Goal: Task Accomplishment & Management: Manage account settings

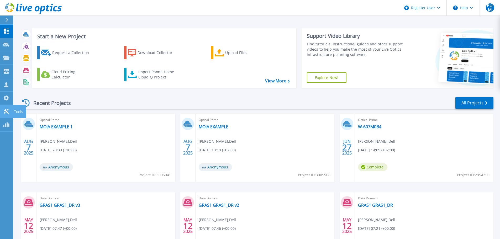
click at [6, 112] on icon at bounding box center [6, 111] width 5 height 5
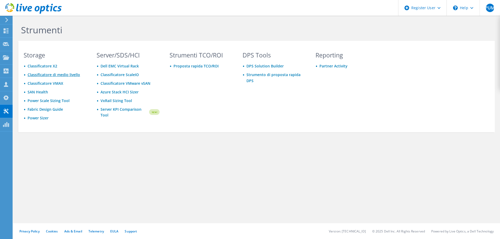
click at [61, 74] on link "Classificatore di medio livello" at bounding box center [54, 74] width 53 height 5
click at [5, 30] on use at bounding box center [6, 30] width 5 height 5
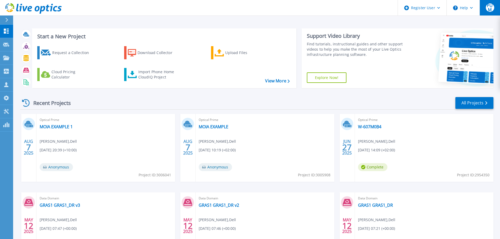
click at [492, 9] on span "PUM" at bounding box center [490, 7] width 8 height 8
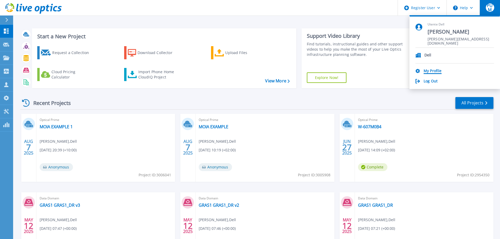
click at [432, 69] on link "My Profile" at bounding box center [433, 71] width 18 height 5
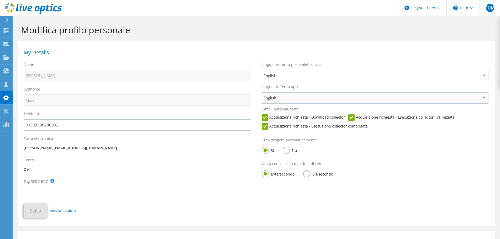
click at [283, 98] on span "English" at bounding box center [373, 98] width 218 height 6
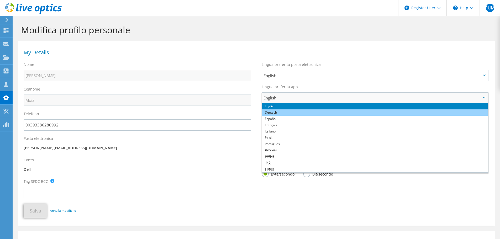
click at [275, 112] on li "Deutsch" at bounding box center [375, 112] width 226 height 6
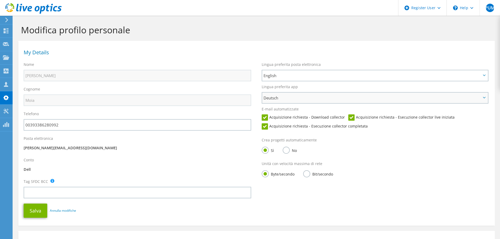
click at [279, 100] on span "Deutsch" at bounding box center [373, 98] width 218 height 6
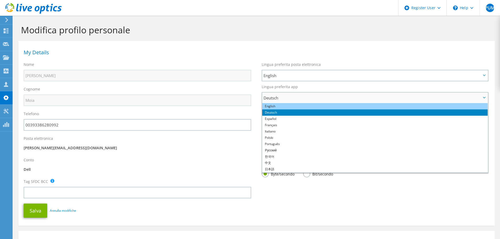
click at [277, 106] on li "English" at bounding box center [375, 106] width 226 height 6
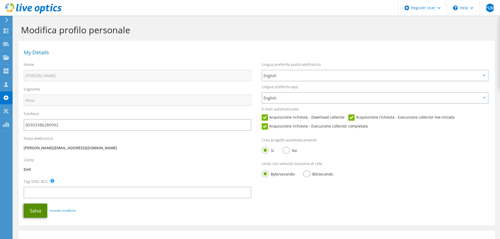
drag, startPoint x: 31, startPoint y: 210, endPoint x: 39, endPoint y: 205, distance: 9.4
click at [32, 210] on button "Salva" at bounding box center [36, 211] width 24 height 14
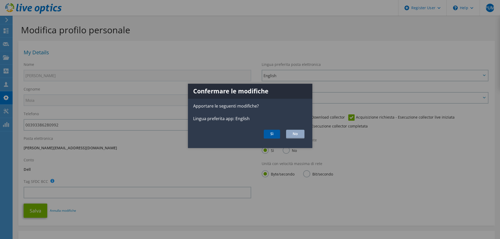
click at [268, 135] on button "Sì" at bounding box center [272, 134] width 16 height 9
